Goal: Find specific page/section: Find specific page/section

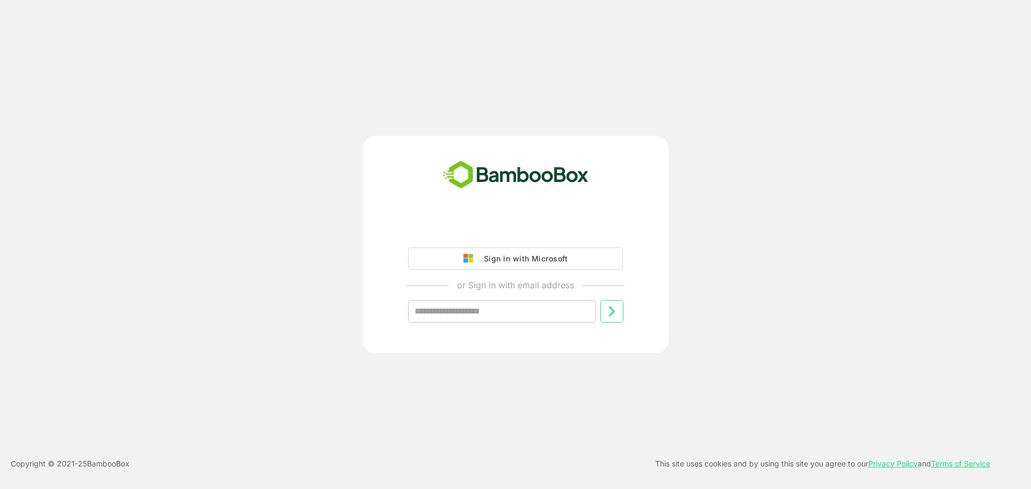
click at [503, 255] on div "Sign in with Microsoft" at bounding box center [522, 259] width 89 height 14
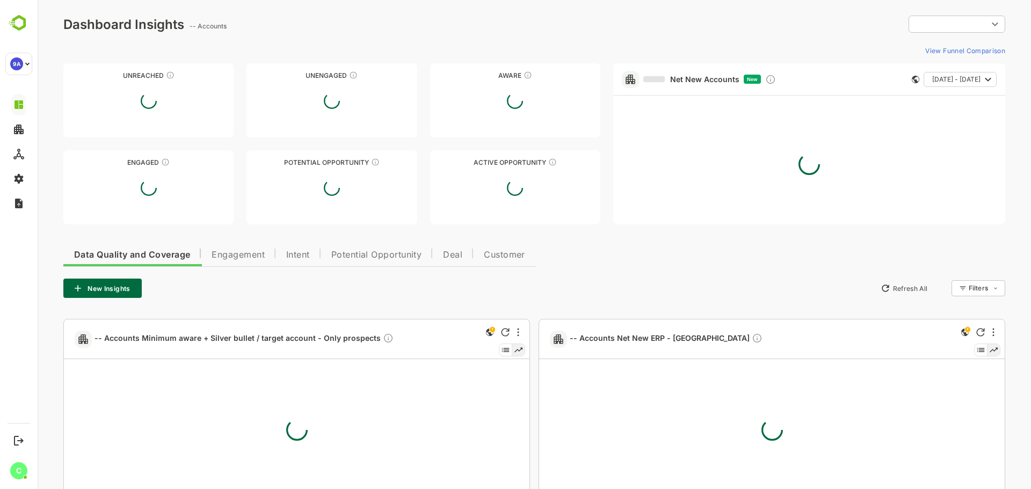
type input "**********"
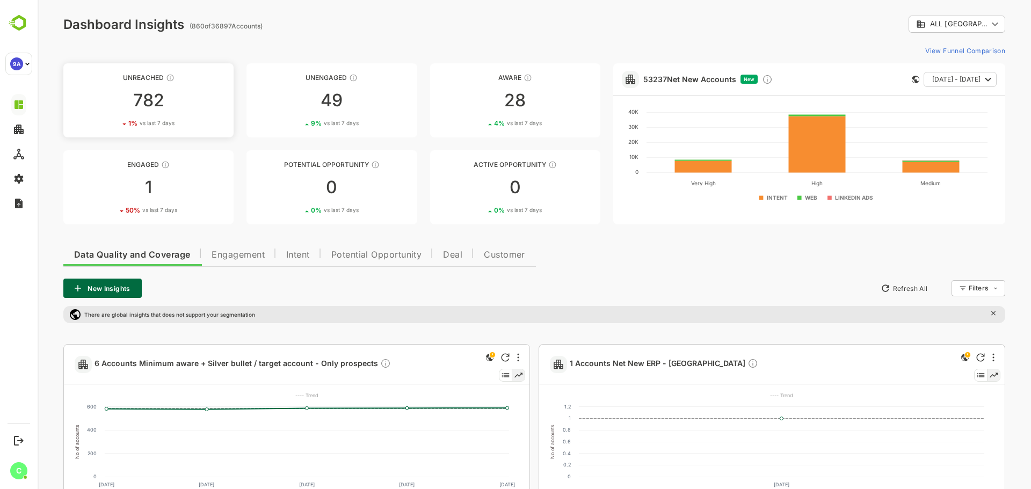
click at [170, 98] on div "782" at bounding box center [148, 100] width 170 height 17
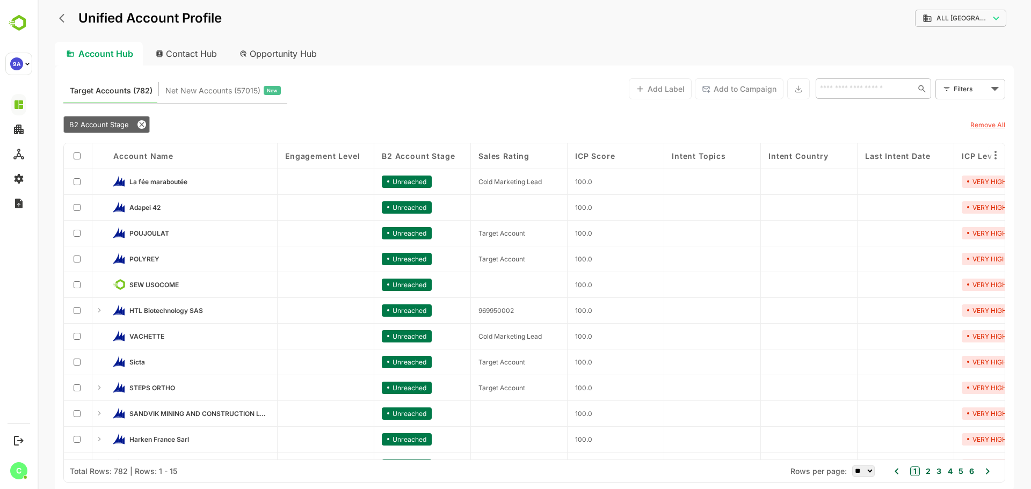
click at [927, 471] on button "2" at bounding box center [927, 472] width 8 height 12
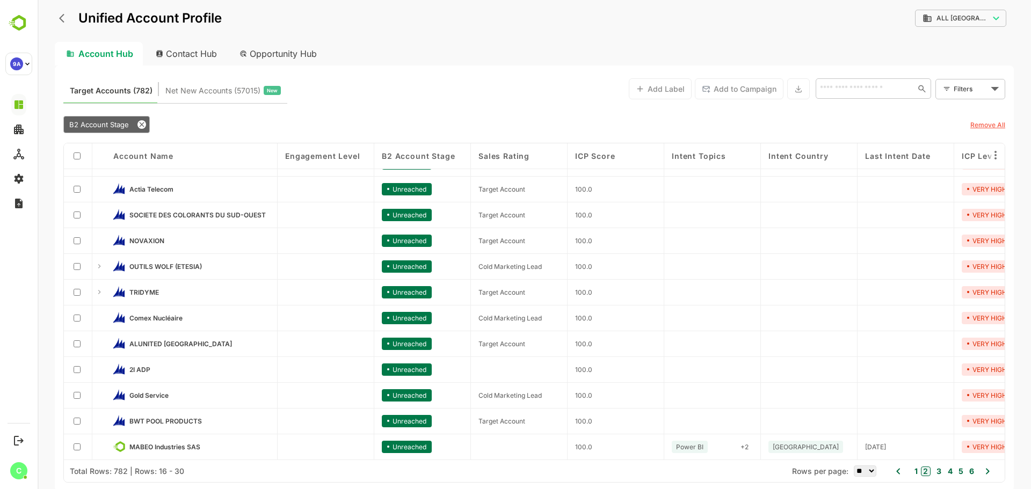
scroll to position [98, 0]
click at [939, 471] on button "3" at bounding box center [938, 472] width 8 height 12
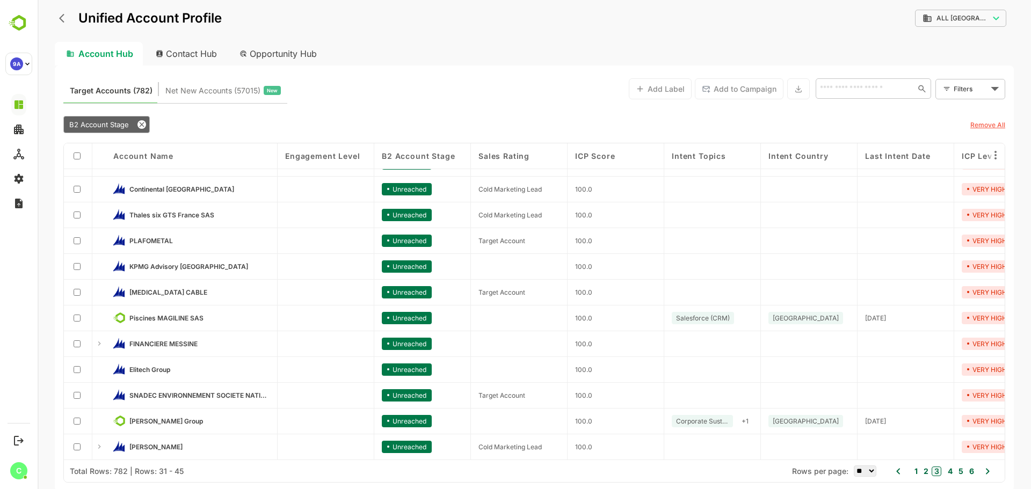
click at [948, 473] on button "4" at bounding box center [949, 472] width 8 height 12
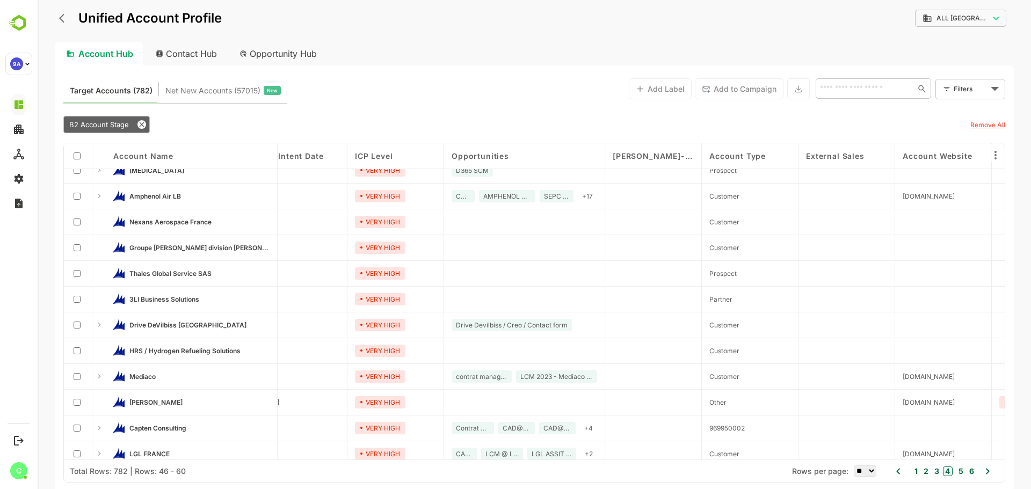
scroll to position [98, 607]
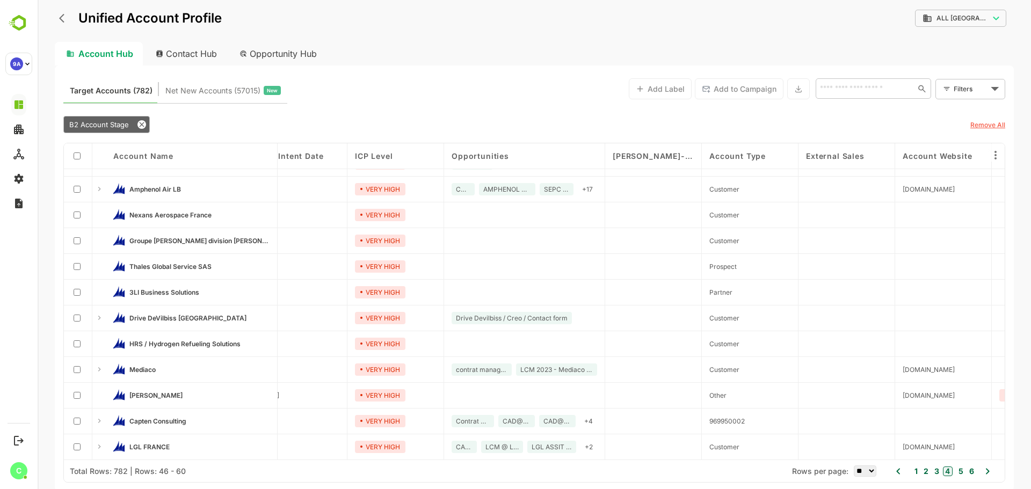
click at [962, 470] on button "5" at bounding box center [960, 472] width 8 height 12
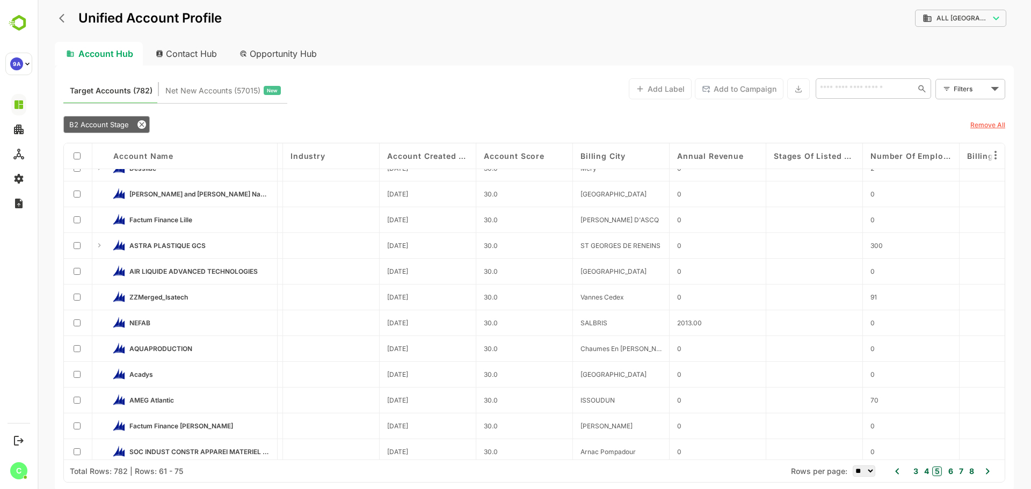
scroll to position [45, 1509]
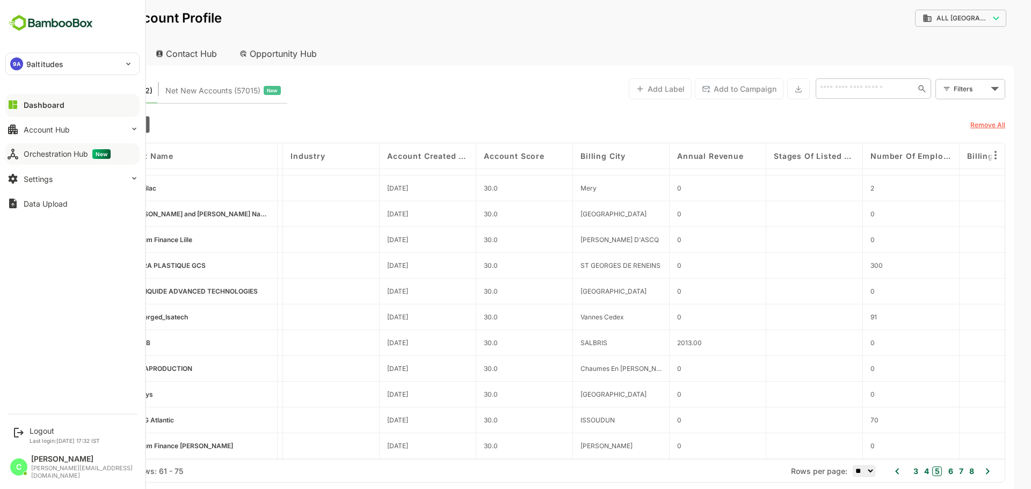
click at [40, 147] on button "Orchestration Hub New" at bounding box center [72, 153] width 134 height 21
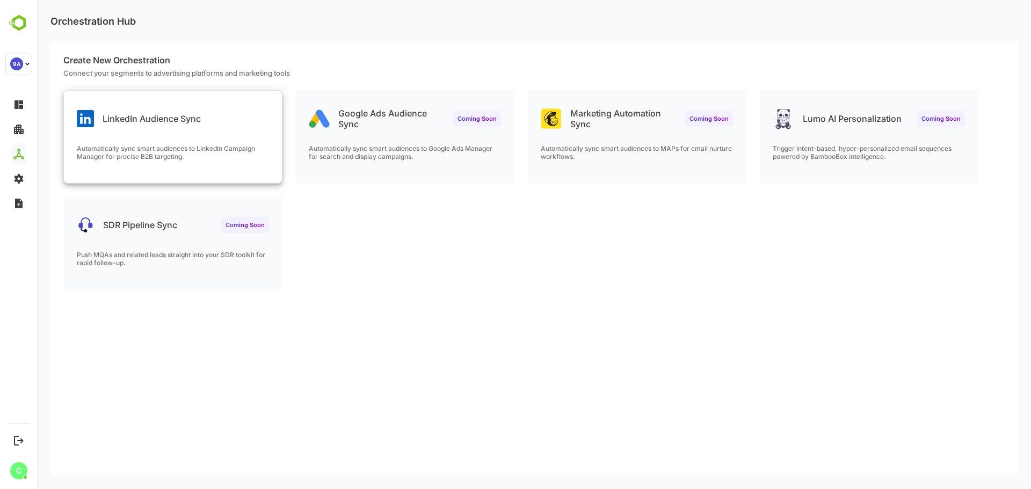
click at [130, 130] on div "LinkedIn Audience Sync Automatically sync smart audiences to LinkedIn Campaign …" at bounding box center [173, 137] width 218 height 92
